Goal: Task Accomplishment & Management: Use online tool/utility

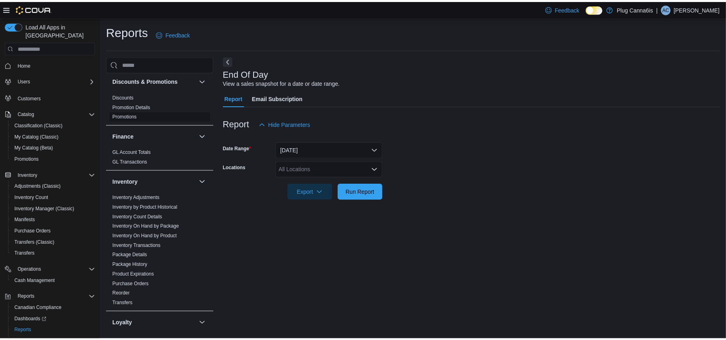
scroll to position [161, 0]
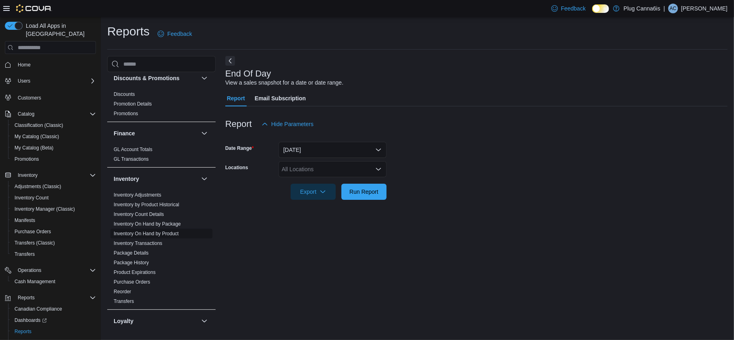
click at [165, 236] on link "Inventory On Hand by Product" at bounding box center [146, 234] width 65 height 6
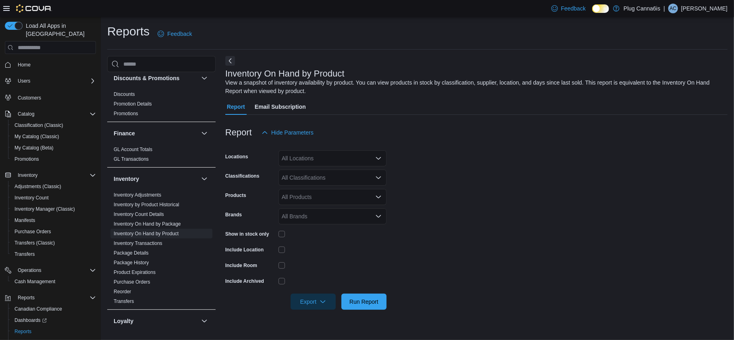
click at [319, 158] on div "All Locations" at bounding box center [333, 158] width 108 height 16
click at [317, 192] on div "Dundas" at bounding box center [333, 196] width 98 height 8
click at [417, 186] on form "Locations Dundas Classifications All Classifications Products All Products Bran…" at bounding box center [476, 225] width 503 height 169
click at [355, 307] on span "Run Report" at bounding box center [363, 302] width 35 height 16
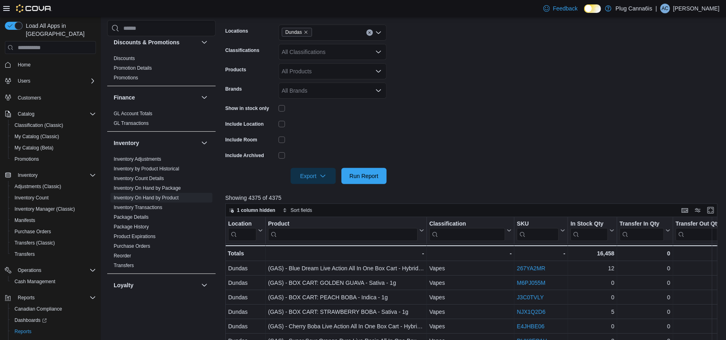
scroll to position [161, 0]
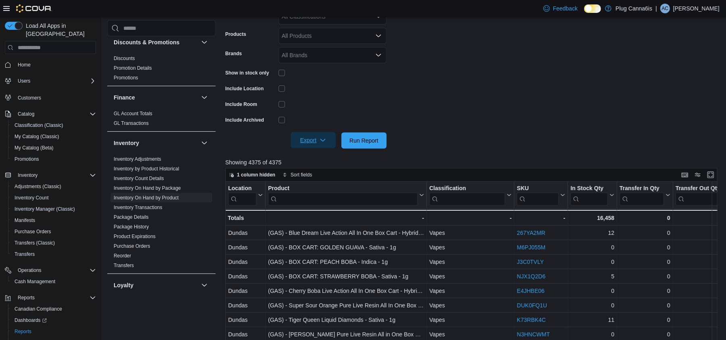
click at [307, 138] on span "Export" at bounding box center [313, 140] width 35 height 16
click at [310, 152] on button "Export to Excel" at bounding box center [315, 157] width 46 height 16
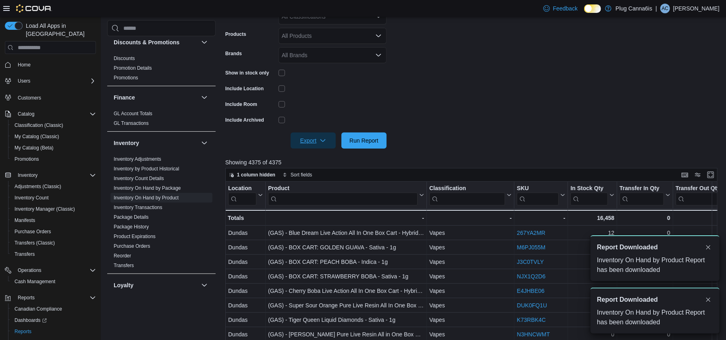
scroll to position [0, 0]
